Goal: Information Seeking & Learning: Learn about a topic

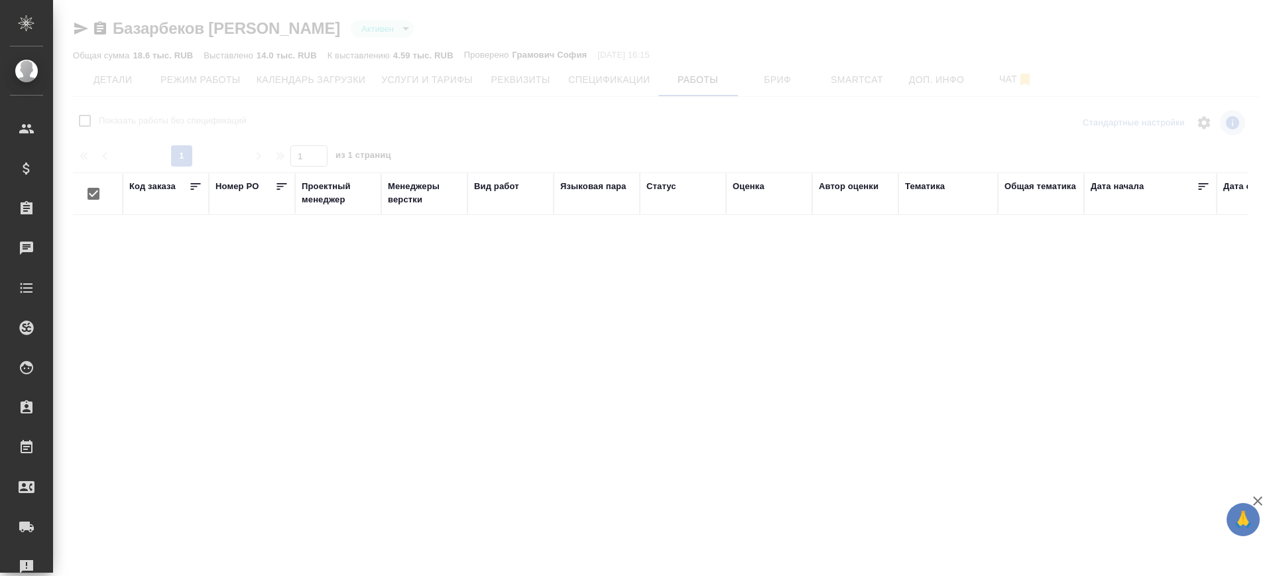
checkbox input "false"
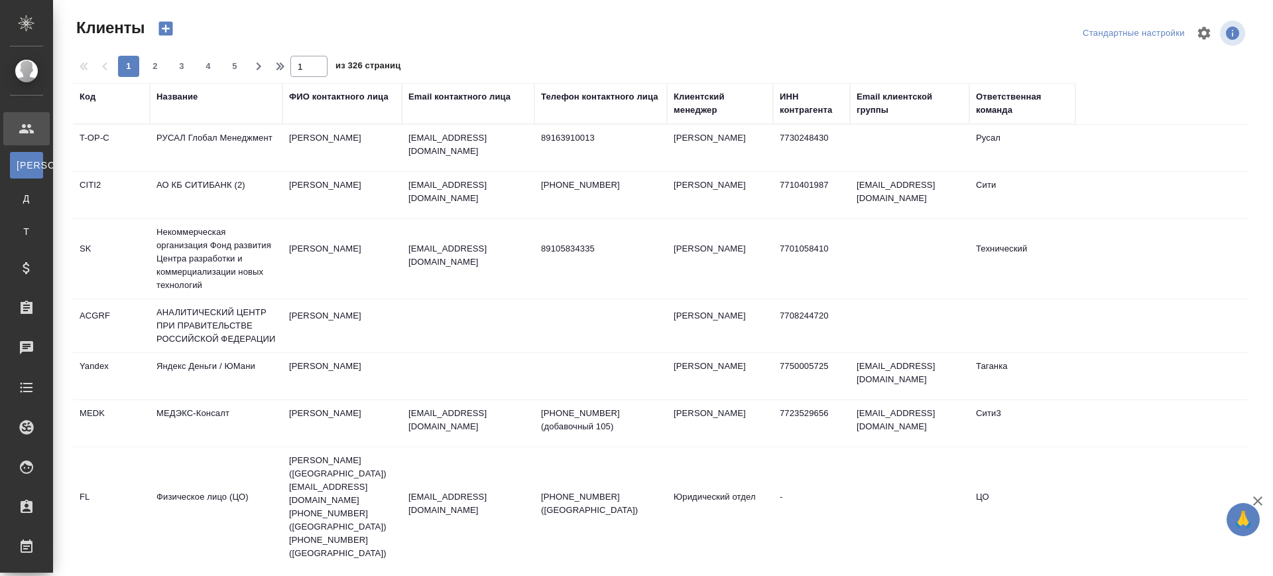
select select "RU"
